Goal: Find specific page/section: Find specific page/section

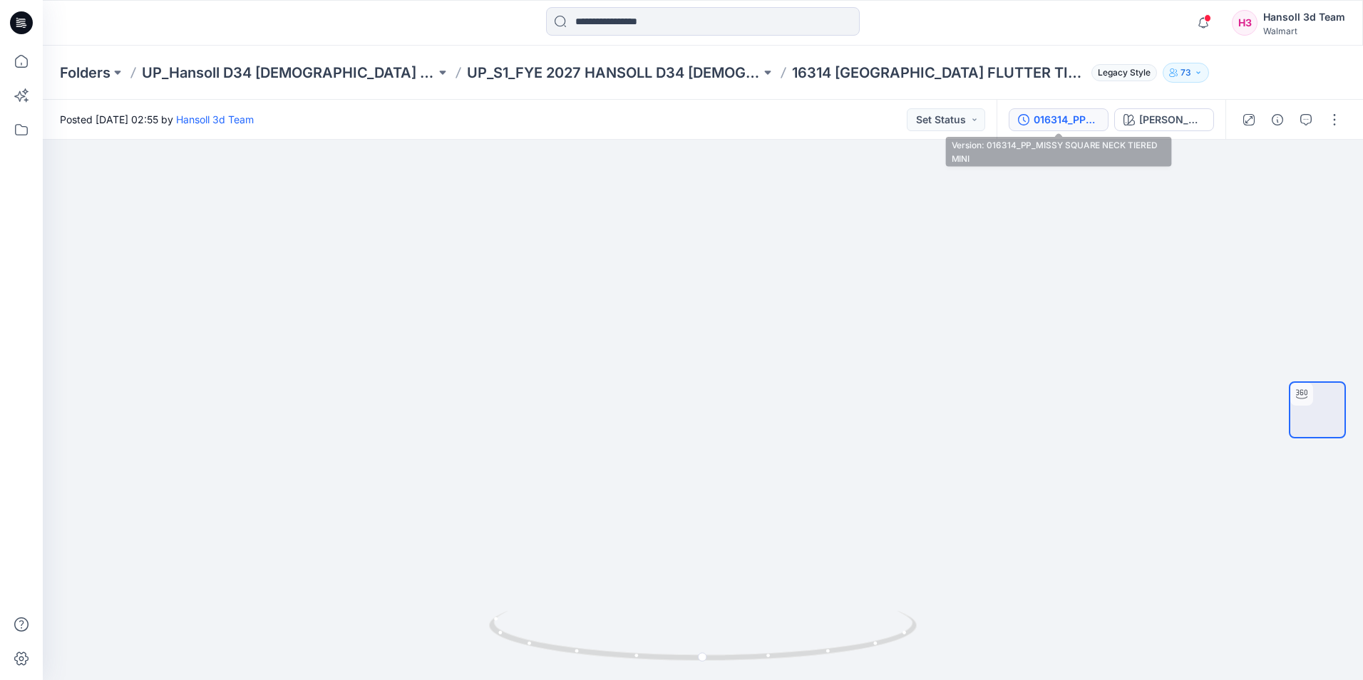
click at [1071, 120] on div "016314_PP_MISSY SQUARE NECK TIERED MINI" at bounding box center [1067, 120] width 66 height 16
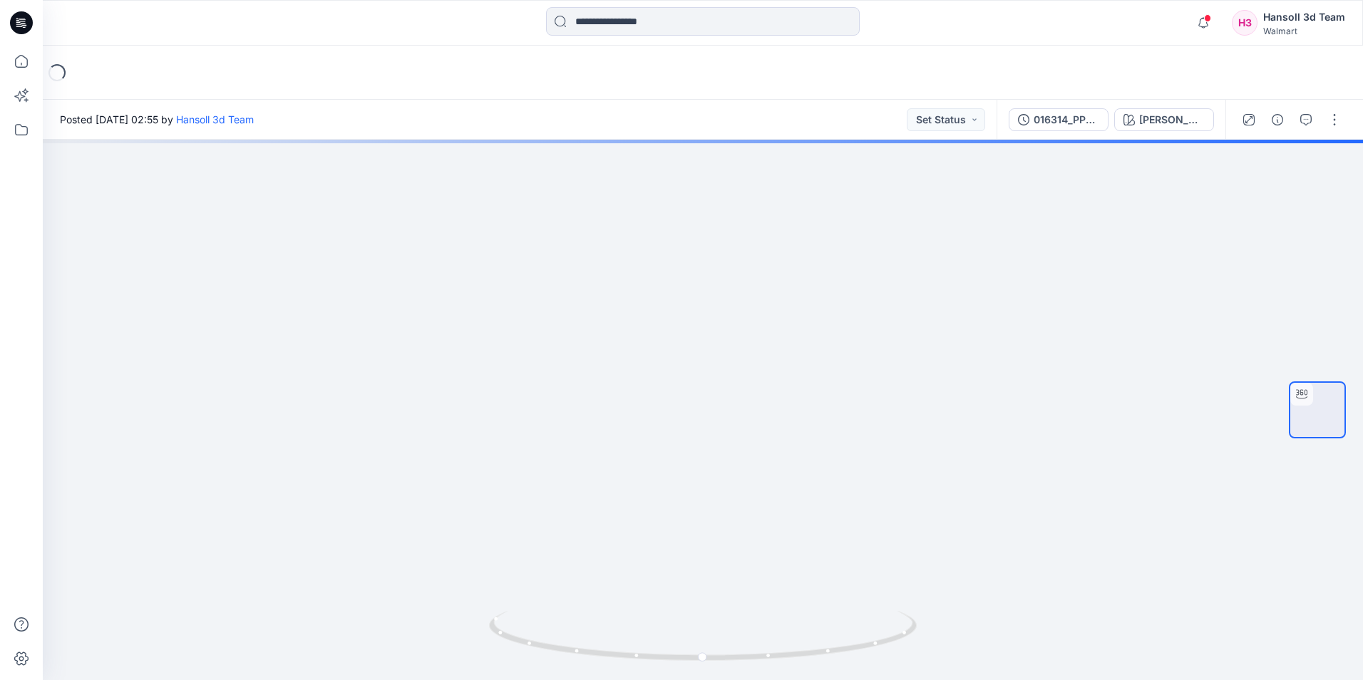
click at [19, 29] on icon at bounding box center [21, 22] width 23 height 23
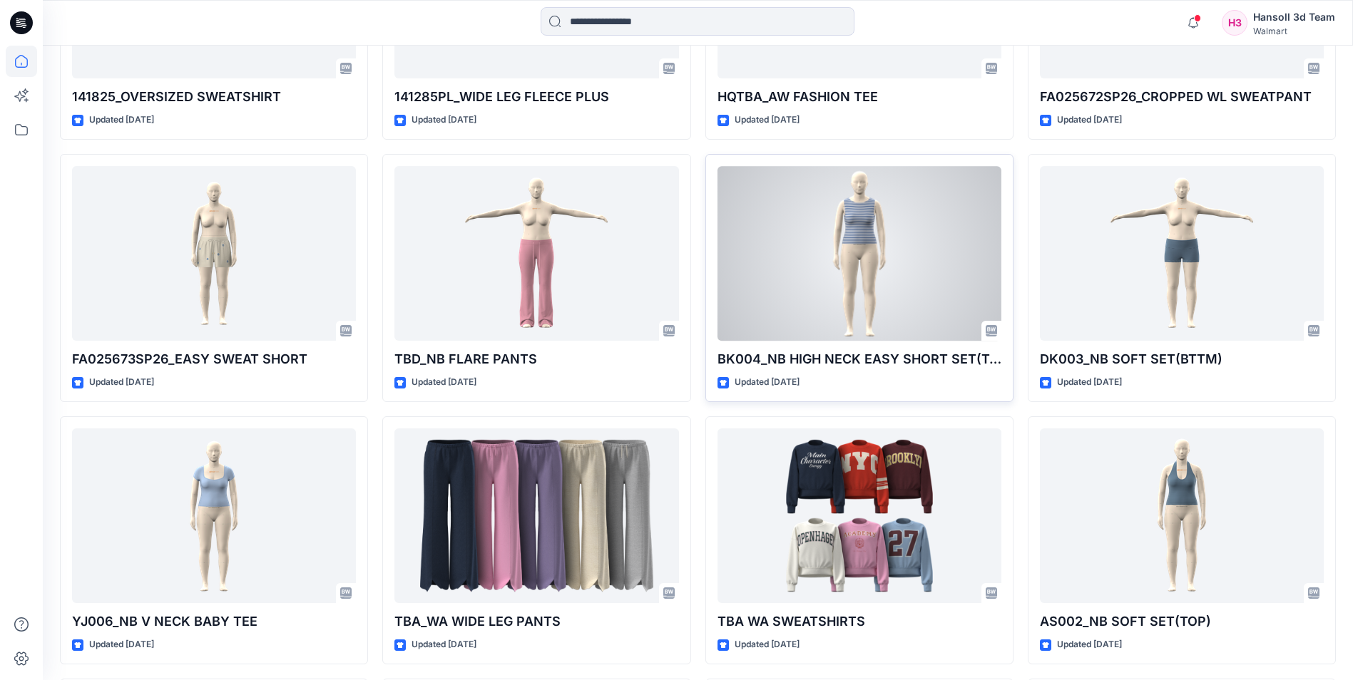
scroll to position [5342, 0]
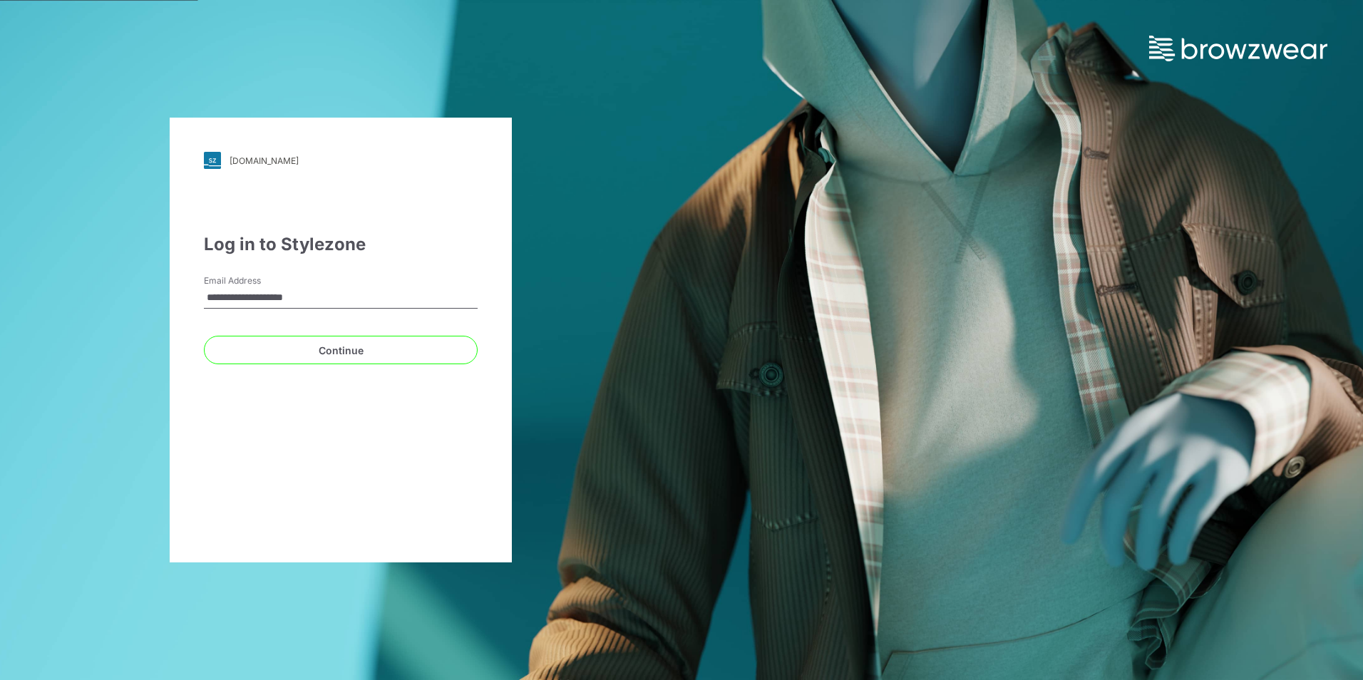
click at [274, 335] on div "Continue" at bounding box center [341, 347] width 274 height 34
click at [283, 343] on button "Continue" at bounding box center [341, 350] width 274 height 29
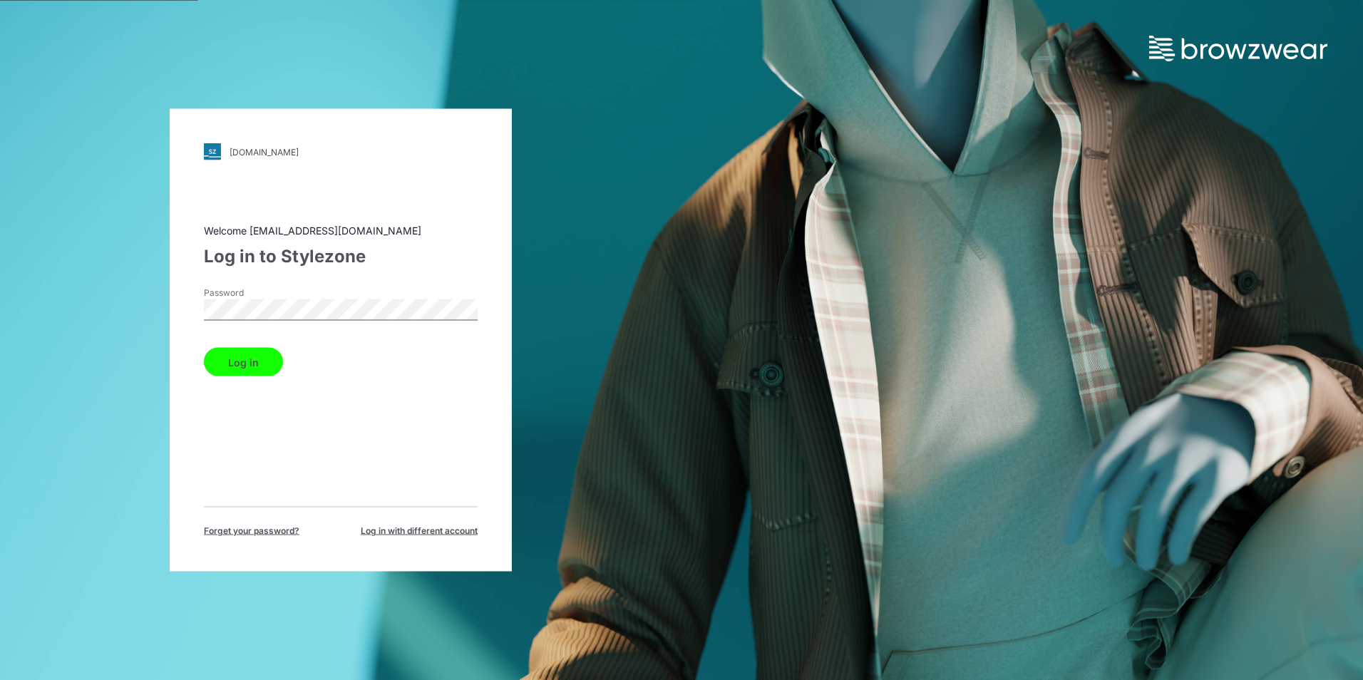
click at [229, 366] on button "Log in" at bounding box center [243, 362] width 79 height 29
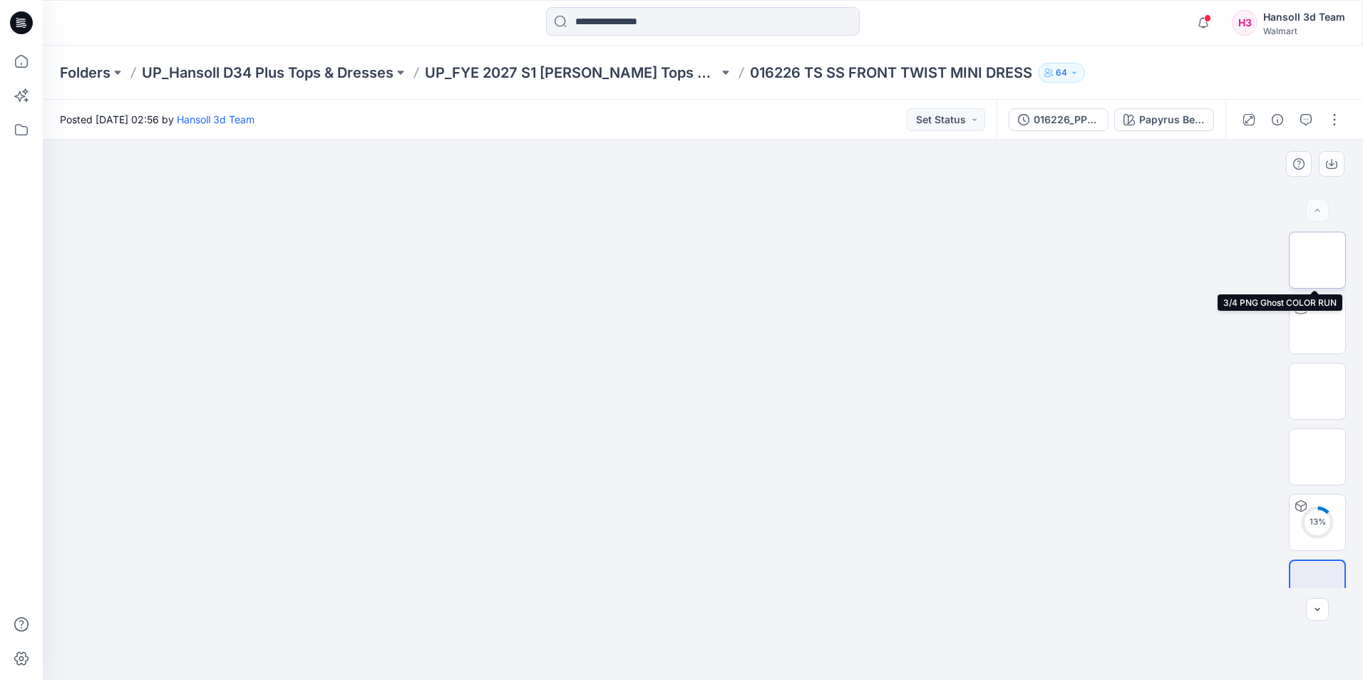
click at [1318, 260] on img at bounding box center [1318, 260] width 0 height 0
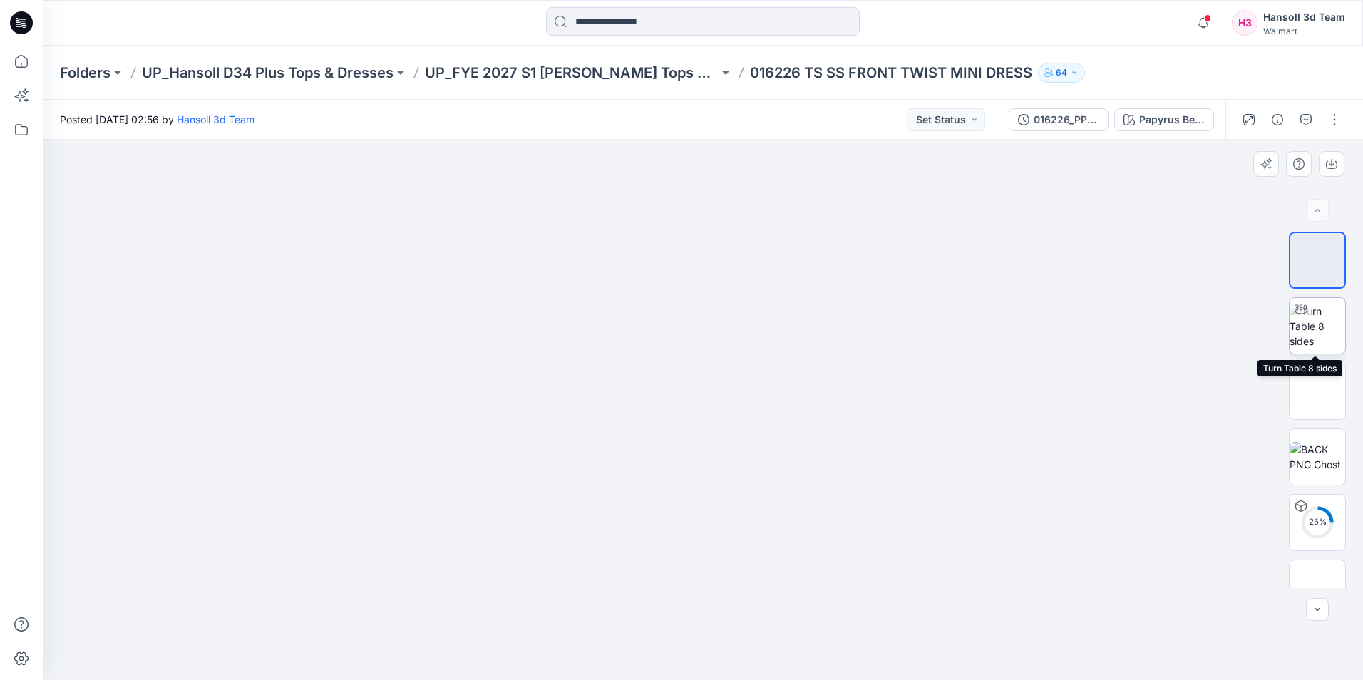
click at [1313, 324] on img at bounding box center [1318, 326] width 56 height 45
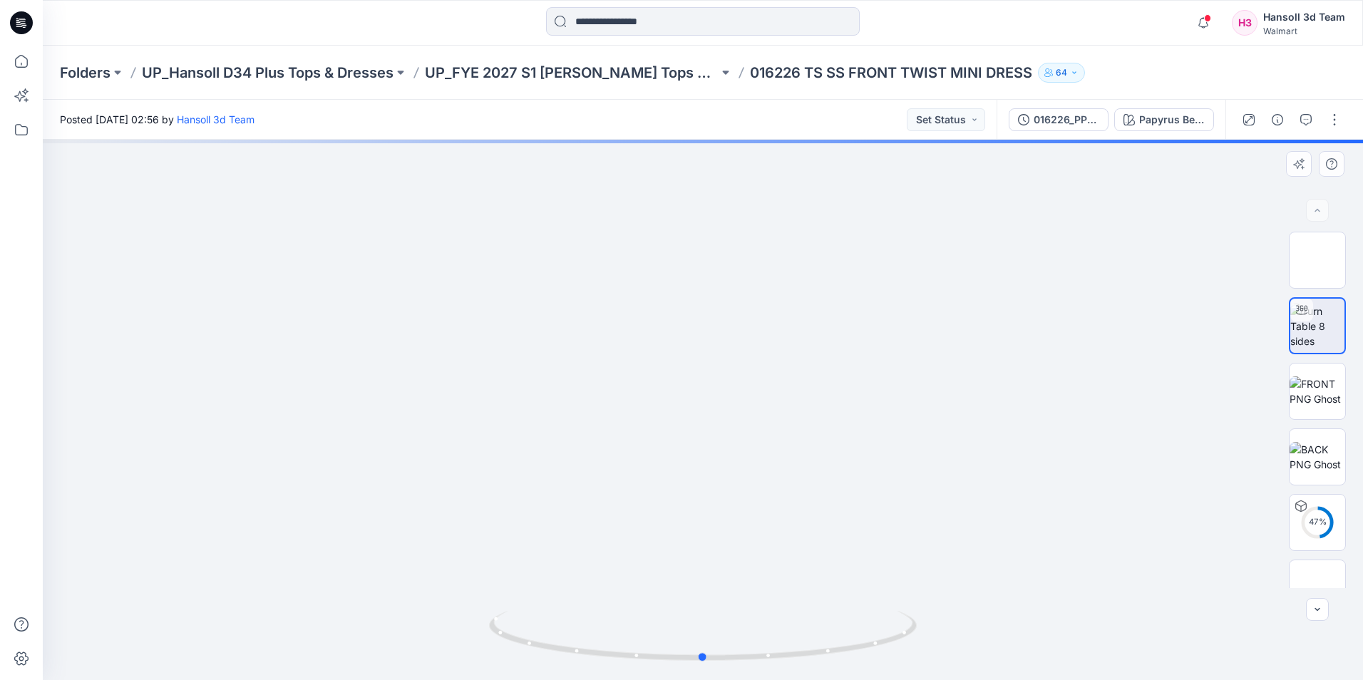
click at [727, 672] on img at bounding box center [703, 645] width 428 height 69
